Goal: Transaction & Acquisition: Purchase product/service

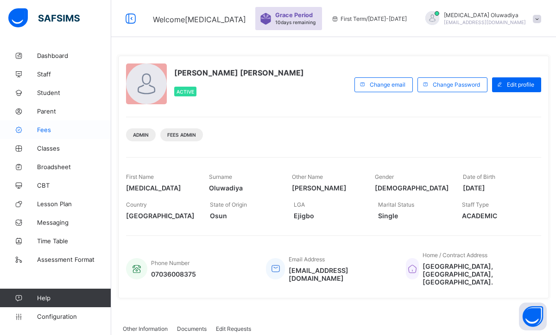
click at [58, 133] on link "Fees" at bounding box center [55, 129] width 111 height 19
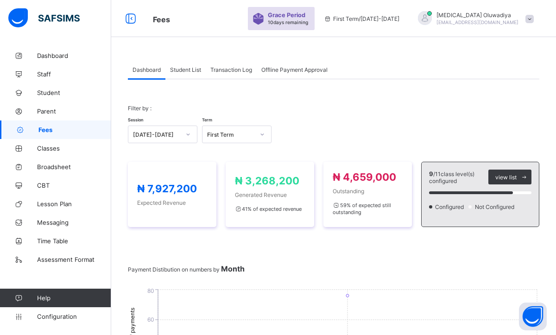
click at [192, 74] on div "Student List" at bounding box center [185, 69] width 40 height 19
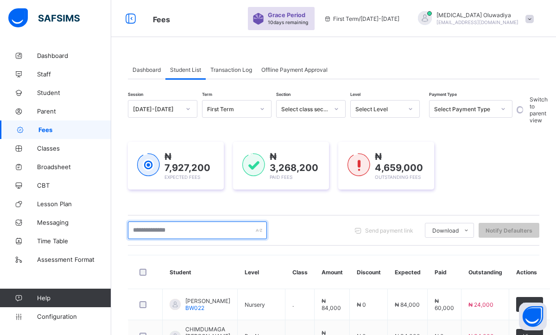
click at [177, 234] on input "text" at bounding box center [197, 231] width 139 height 18
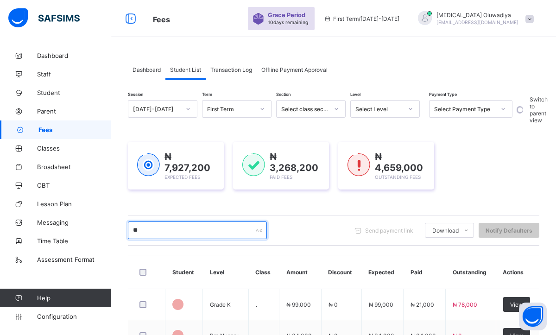
type input "*"
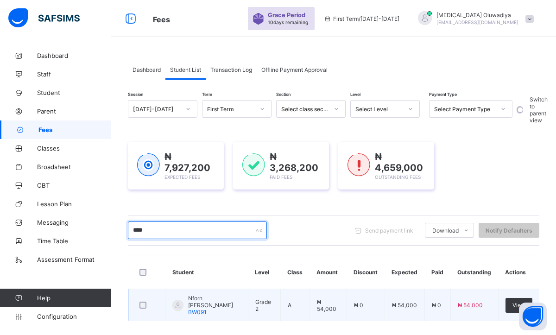
type input "****"
click at [218, 301] on span "Nforn [PERSON_NAME]" at bounding box center [214, 302] width 53 height 14
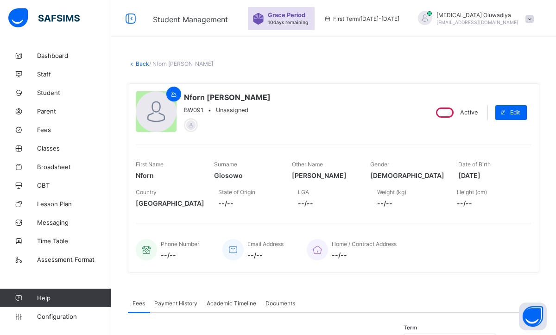
click at [507, 231] on div "Phone Number --/-- Email Address --/-- Home / Contract Address --/--" at bounding box center [334, 244] width 396 height 42
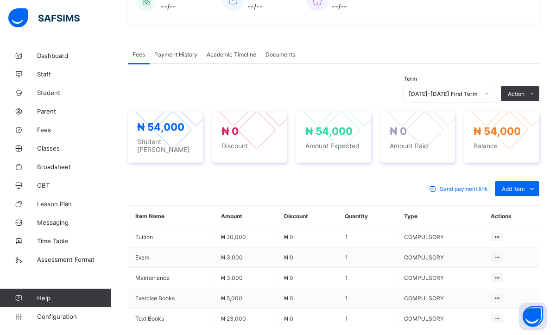
scroll to position [260, 0]
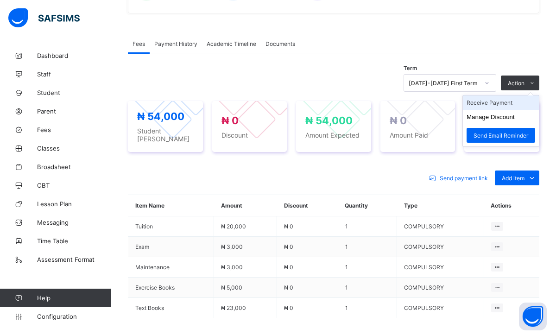
click at [492, 105] on li "Receive Payment" at bounding box center [501, 102] width 76 height 14
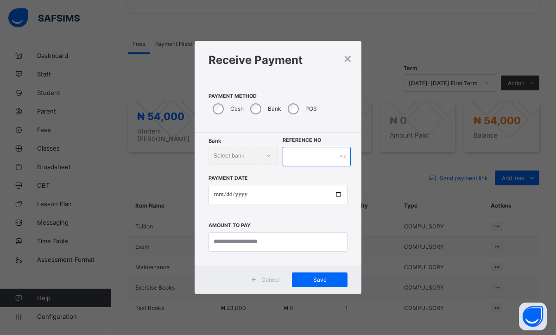
click at [307, 149] on input "text" at bounding box center [317, 156] width 68 height 19
type input "*"
type input "*******"
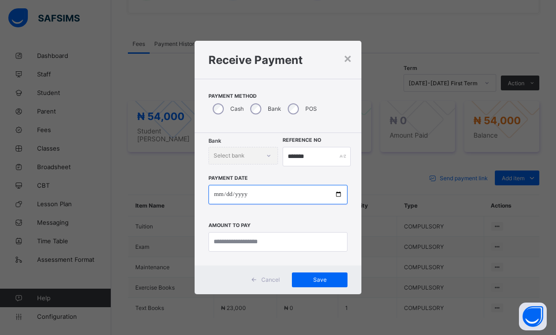
click at [222, 198] on input "date" at bounding box center [278, 194] width 139 height 19
type input "**********"
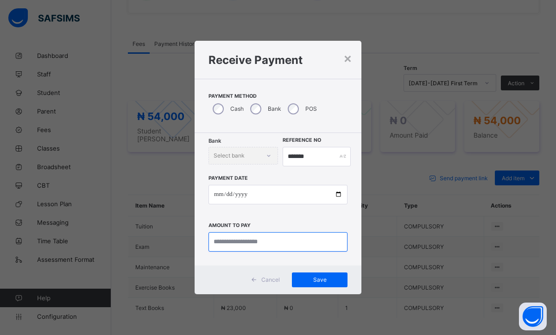
click at [223, 244] on input "currency" at bounding box center [278, 241] width 139 height 19
click at [233, 236] on input "currency" at bounding box center [278, 241] width 139 height 19
click at [234, 238] on input "currency" at bounding box center [278, 241] width 139 height 19
click at [224, 241] on input "currency" at bounding box center [278, 241] width 139 height 19
click at [232, 241] on input "currency" at bounding box center [278, 241] width 139 height 19
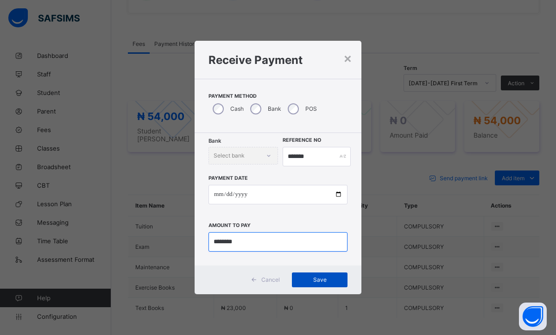
type input "********"
click at [309, 277] on span "Save" at bounding box center [320, 279] width 42 height 7
click at [309, 277] on div "Save" at bounding box center [320, 280] width 56 height 15
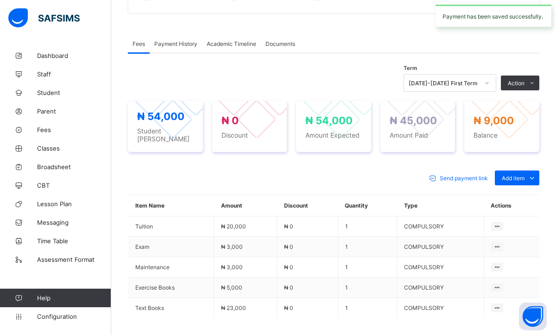
click at [172, 40] on span "Payment History" at bounding box center [175, 43] width 43 height 7
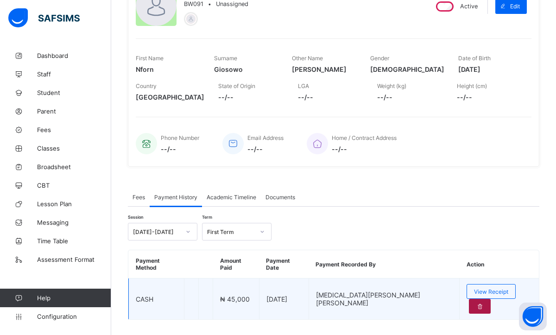
click at [491, 299] on div at bounding box center [480, 306] width 22 height 15
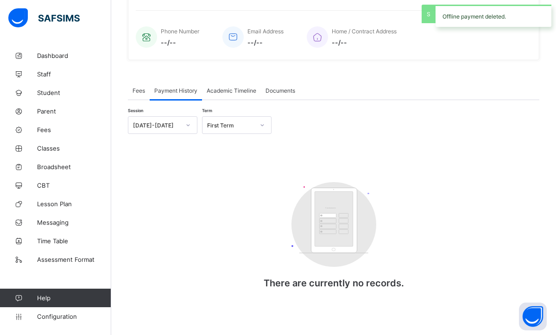
scroll to position [213, 0]
click at [138, 93] on span "Fees" at bounding box center [139, 90] width 13 height 7
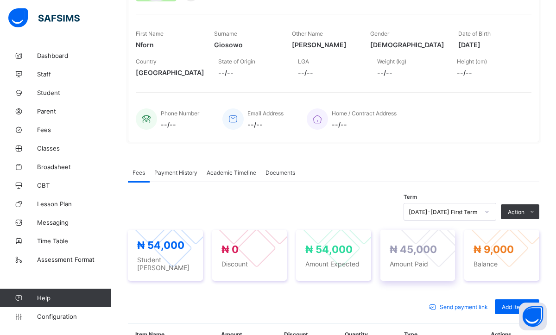
scroll to position [130, 0]
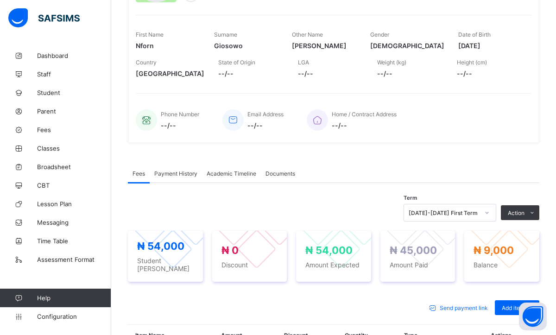
click at [182, 175] on span "Payment History" at bounding box center [175, 173] width 43 height 7
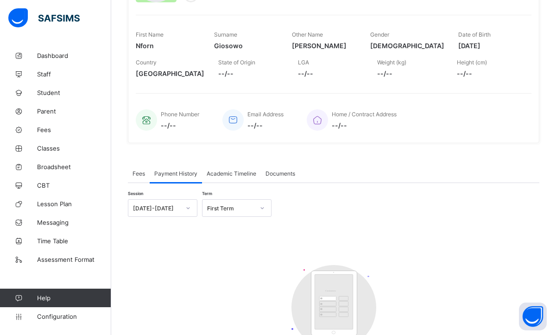
click at [131, 172] on div "Fees" at bounding box center [139, 173] width 22 height 19
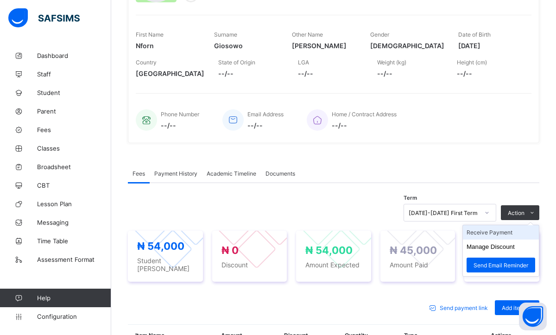
click at [483, 235] on li "Receive Payment" at bounding box center [501, 232] width 76 height 14
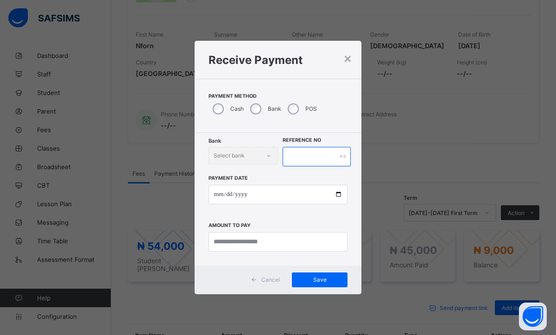
click at [291, 161] on input "text" at bounding box center [317, 156] width 68 height 19
type input "*******"
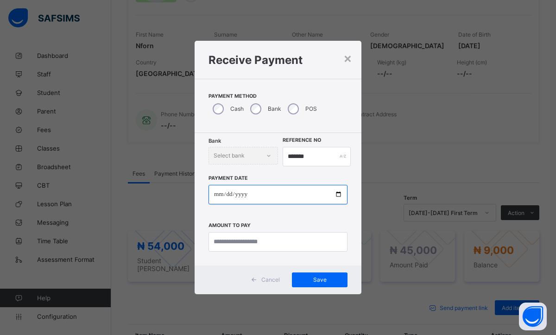
click at [209, 202] on input "date" at bounding box center [278, 194] width 139 height 19
type input "**********"
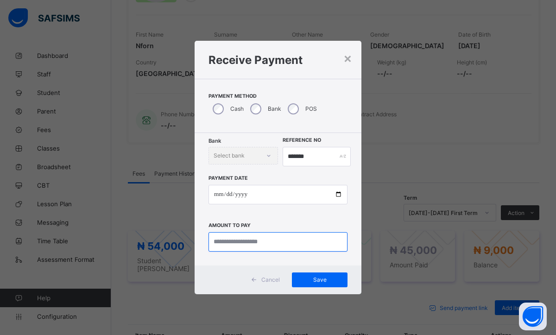
click at [221, 242] on input "currency" at bounding box center [278, 241] width 139 height 19
type input "********"
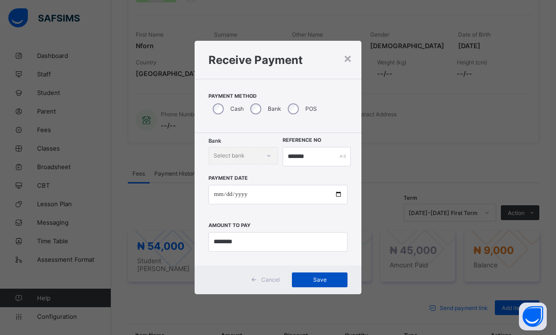
click at [298, 279] on div "Save" at bounding box center [320, 280] width 56 height 15
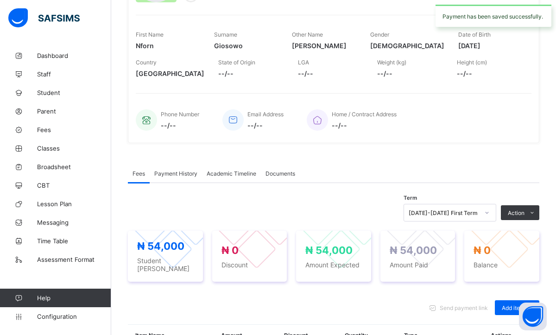
click at [183, 174] on span "Payment History" at bounding box center [175, 173] width 43 height 7
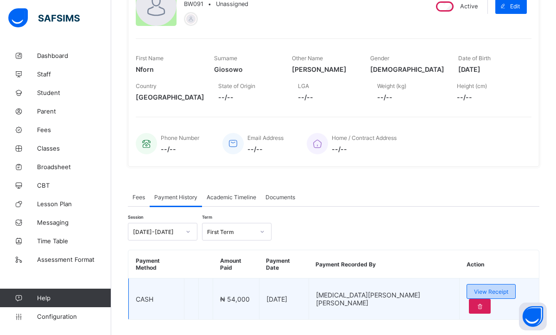
click at [474, 288] on span "View Receipt" at bounding box center [491, 291] width 34 height 7
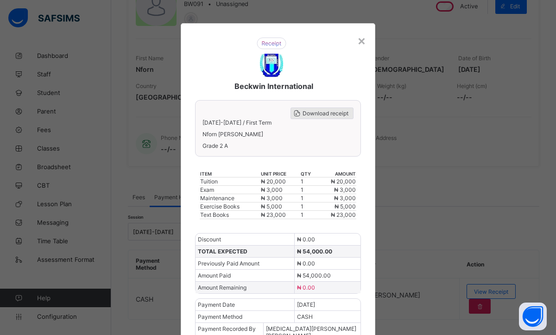
click at [309, 115] on span "Download receipt" at bounding box center [326, 113] width 46 height 7
click at [357, 42] on div "×" at bounding box center [361, 40] width 9 height 16
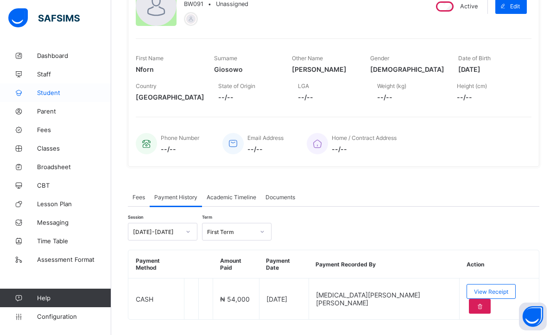
click at [42, 97] on link "Student" at bounding box center [55, 92] width 111 height 19
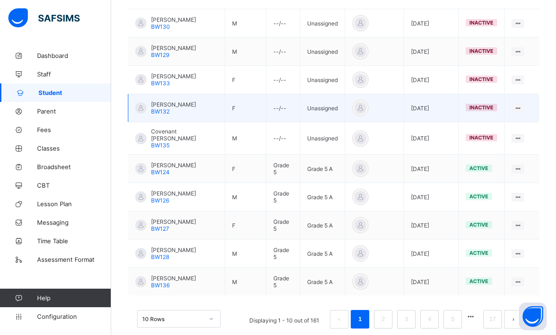
scroll to position [266, 0]
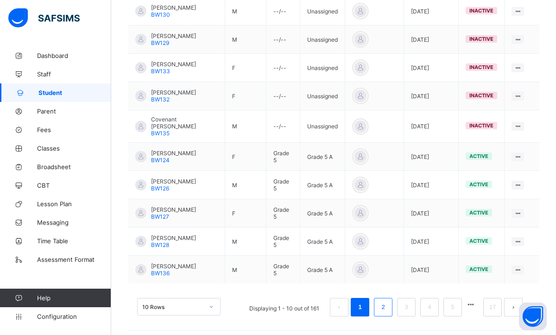
click at [385, 301] on link "2" at bounding box center [383, 307] width 9 height 12
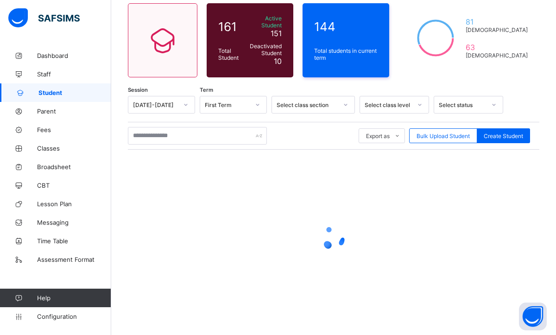
scroll to position [255, 0]
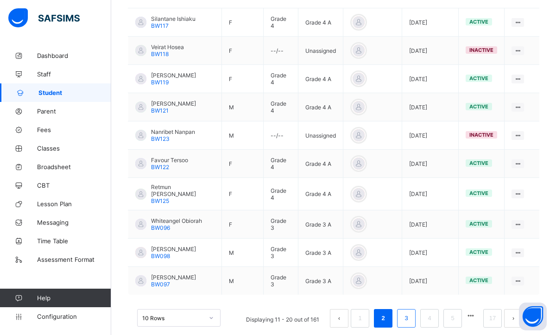
click at [407, 312] on link "3" at bounding box center [406, 318] width 9 height 12
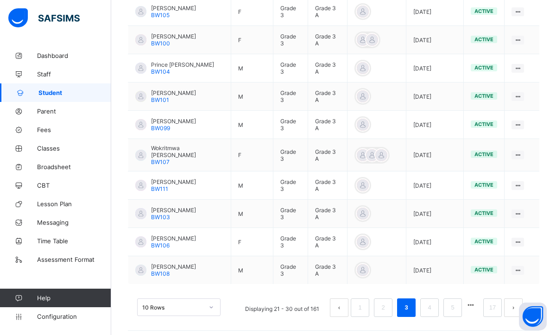
scroll to position [266, 0]
click at [427, 301] on link "4" at bounding box center [429, 307] width 9 height 12
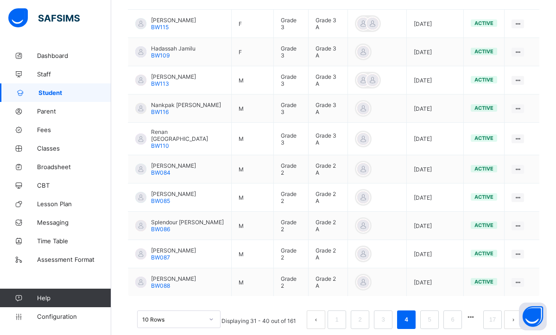
scroll to position [255, 0]
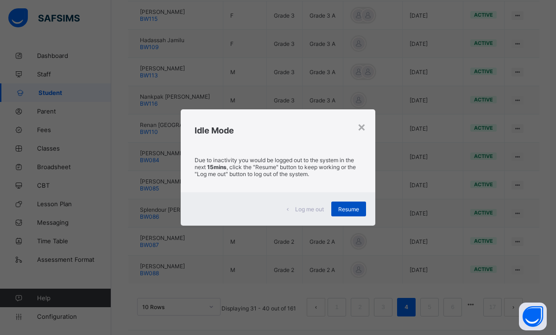
click at [343, 209] on span "Resume" at bounding box center [348, 209] width 21 height 7
